Goal: Task Accomplishment & Management: Manage account settings

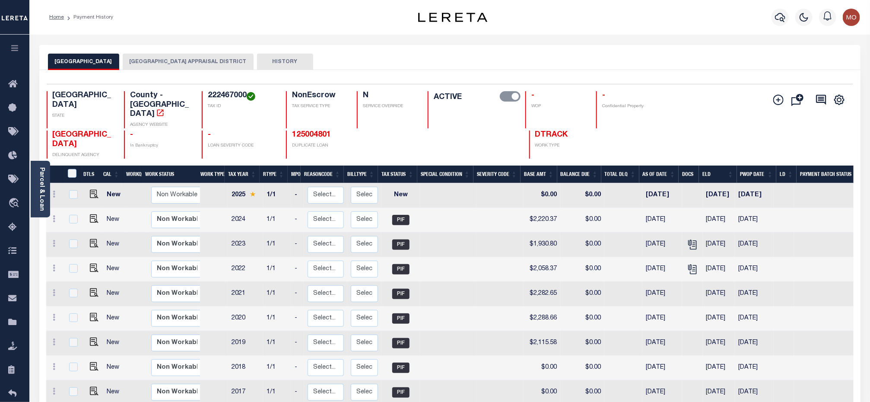
click at [852, 19] on img "button" at bounding box center [851, 17] width 17 height 17
click at [810, 60] on span "Sign out" at bounding box center [817, 61] width 25 height 6
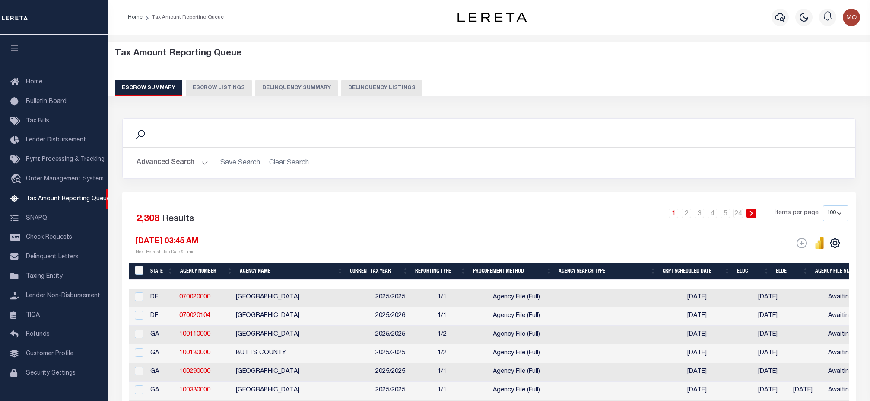
select select "100"
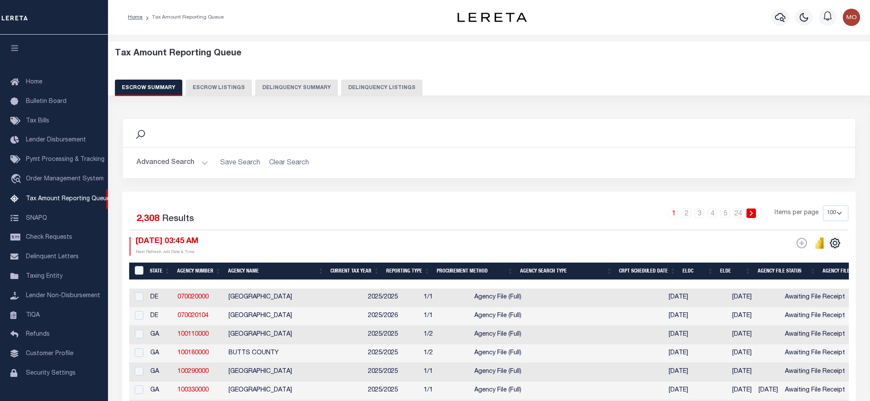
select select "100"
